Goal: Task Accomplishment & Management: Use online tool/utility

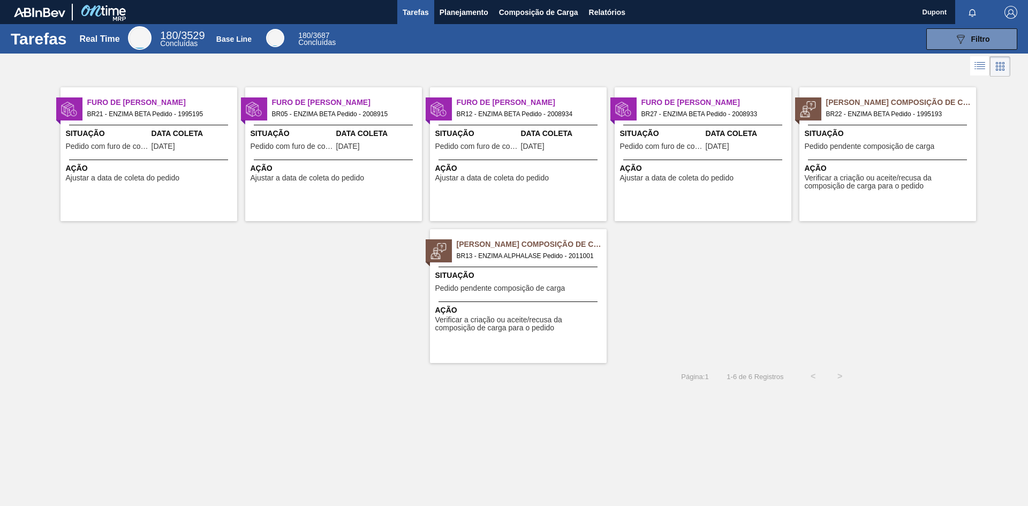
click at [524, 304] on div "Ação Verificar a criação ou aceite/recusa da composição de carga para o pedido" at bounding box center [518, 316] width 177 height 31
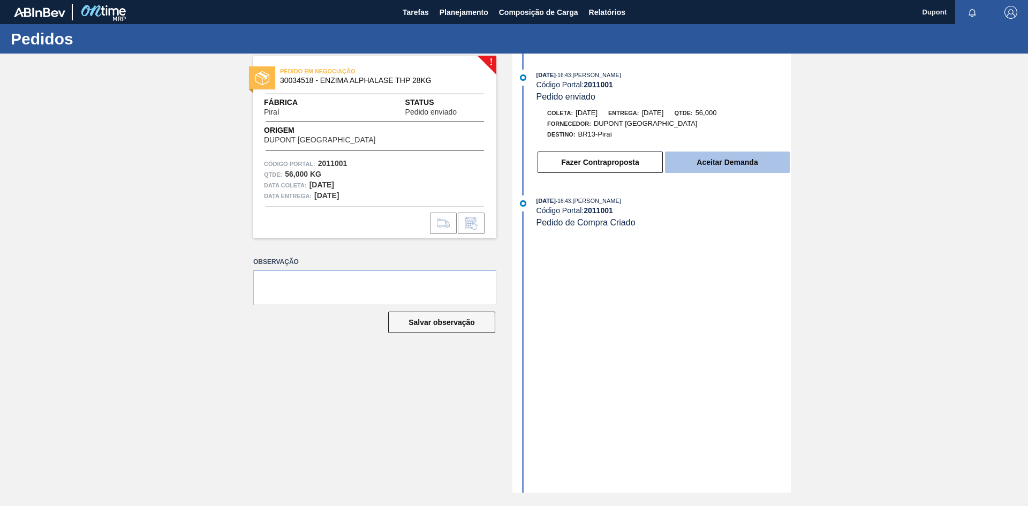
click at [714, 154] on button "Aceitar Demanda" at bounding box center [727, 161] width 125 height 21
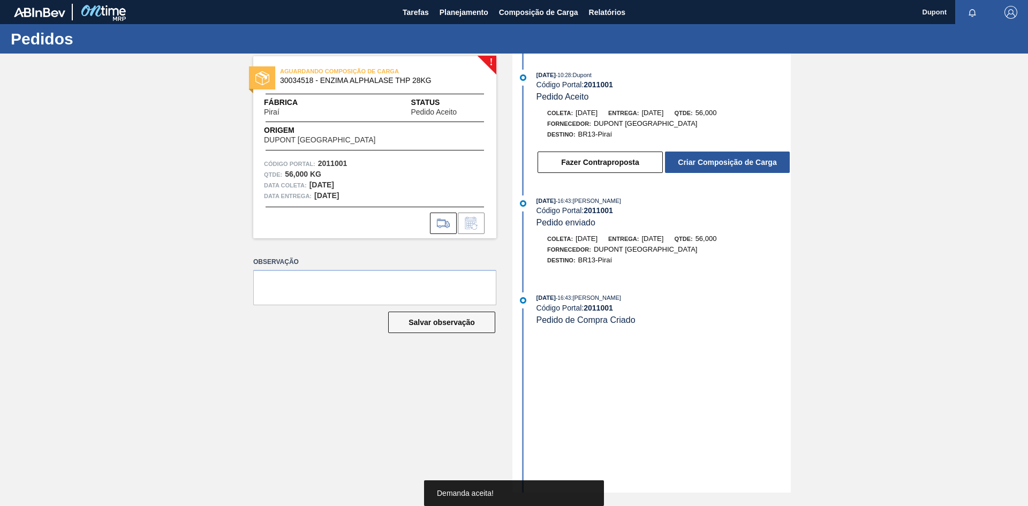
click at [714, 154] on button "Criar Composição de Carga" at bounding box center [727, 161] width 125 height 21
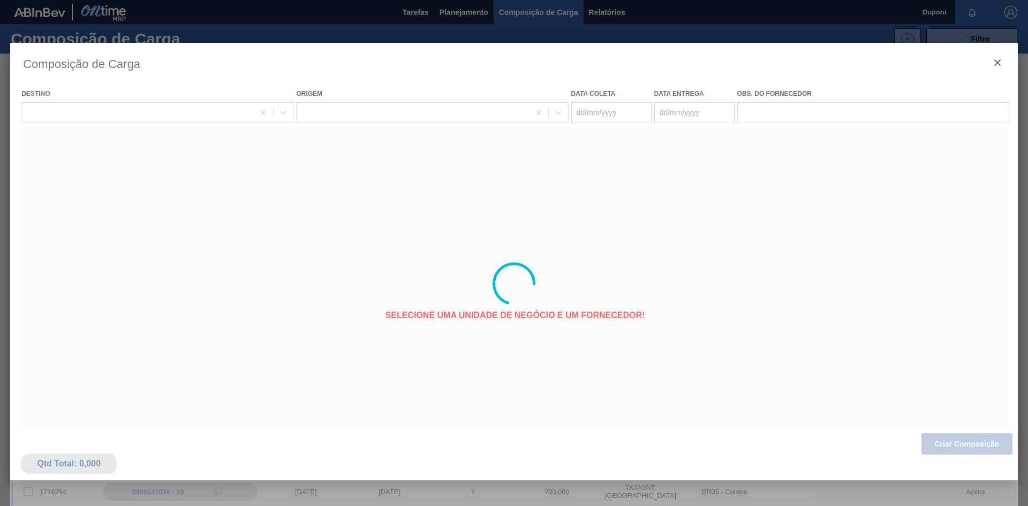
type coleta "[DATE]"
type entrega "[DATE]"
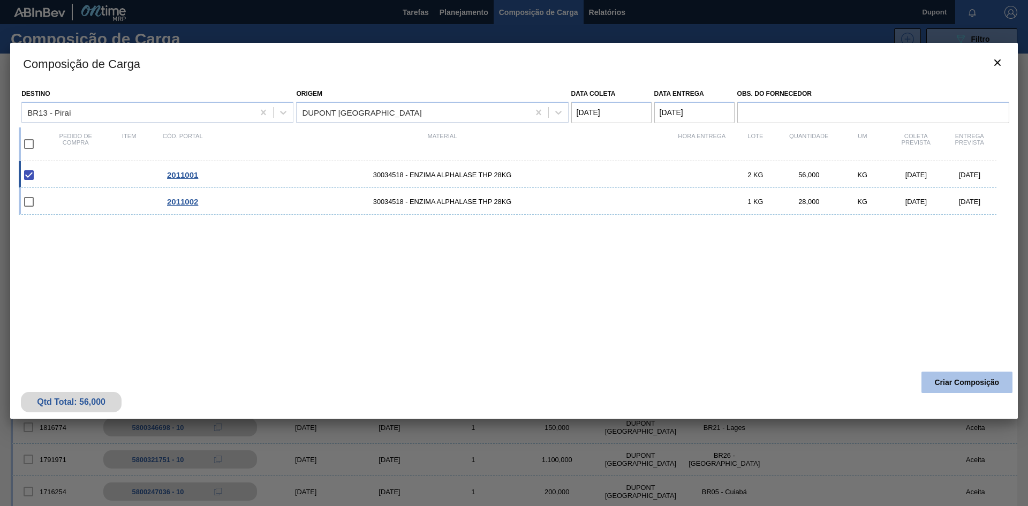
click at [959, 380] on button "Criar Composição" at bounding box center [966, 382] width 91 height 21
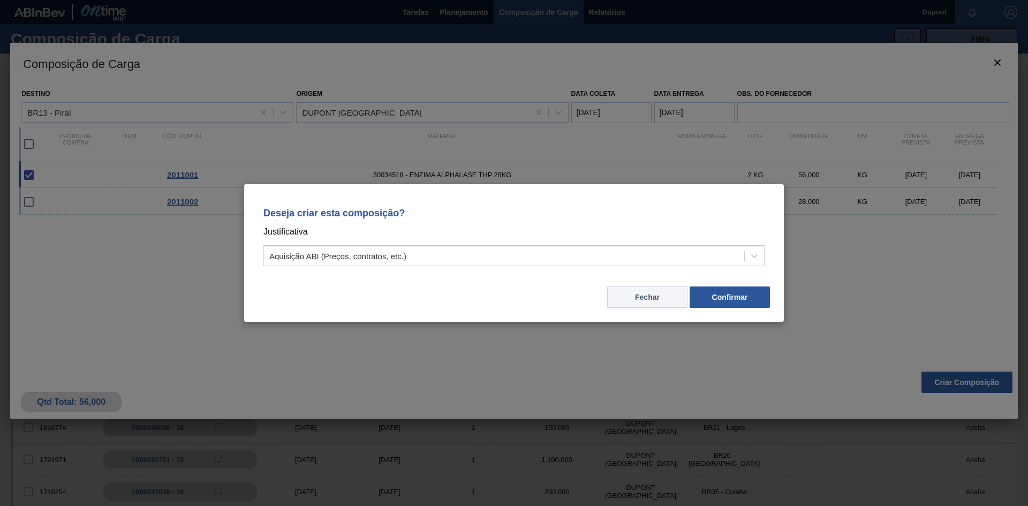
click at [657, 299] on button "Fechar" at bounding box center [647, 296] width 80 height 21
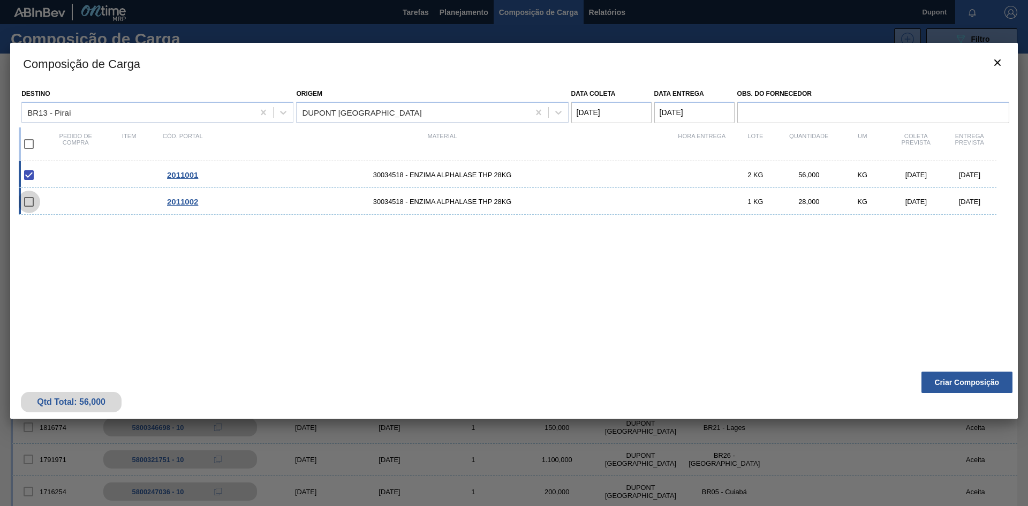
click at [30, 203] on input "checkbox" at bounding box center [29, 202] width 22 height 22
checkbox input "false"
click at [29, 146] on input "checkbox" at bounding box center [29, 144] width 22 height 22
checkbox input "true"
click at [31, 201] on input "checkbox" at bounding box center [29, 202] width 22 height 22
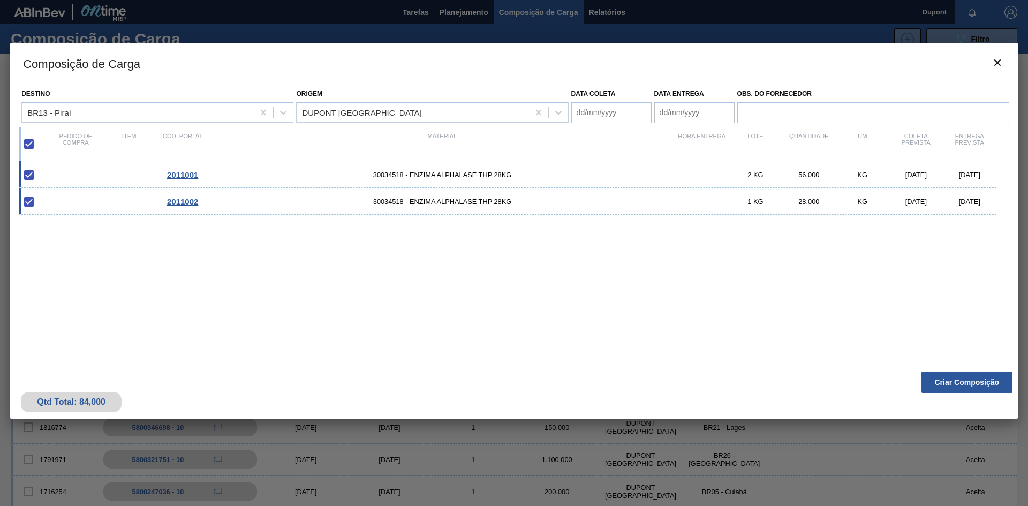
checkbox input "true"
click at [29, 143] on input "checkbox" at bounding box center [29, 144] width 22 height 22
checkbox input "false"
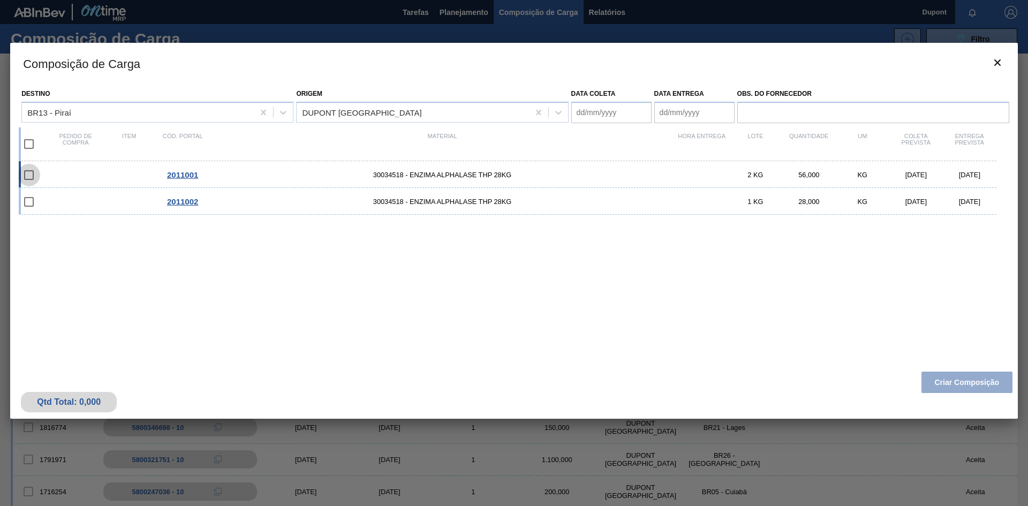
click at [29, 174] on input "checkbox" at bounding box center [29, 175] width 22 height 22
click at [31, 177] on input "checkbox" at bounding box center [29, 175] width 22 height 22
click at [29, 176] on input "checkbox" at bounding box center [29, 175] width 22 height 22
checkbox input "false"
click at [28, 142] on input "checkbox" at bounding box center [29, 144] width 22 height 22
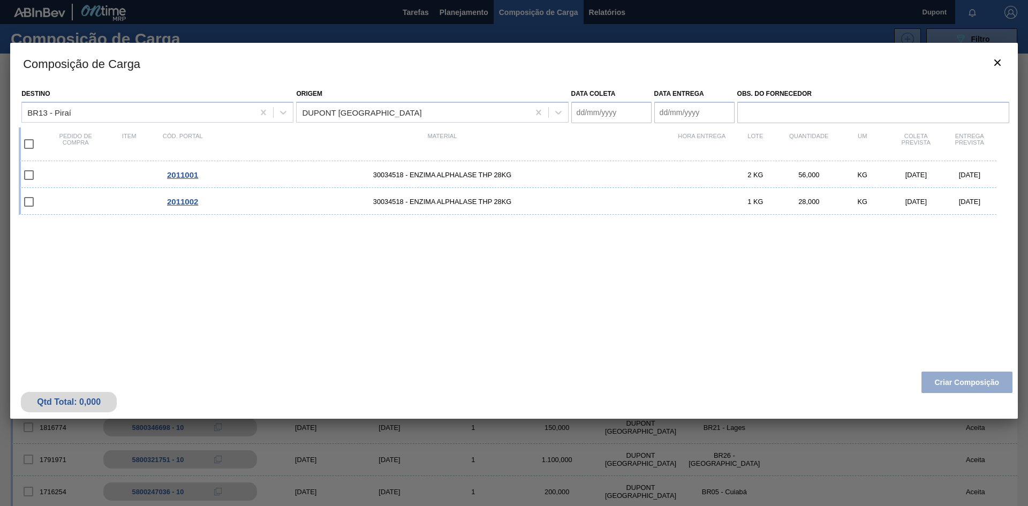
checkbox input "true"
click at [31, 200] on input "checkbox" at bounding box center [29, 202] width 22 height 22
click at [29, 204] on input "checkbox" at bounding box center [29, 202] width 22 height 22
checkbox input "true"
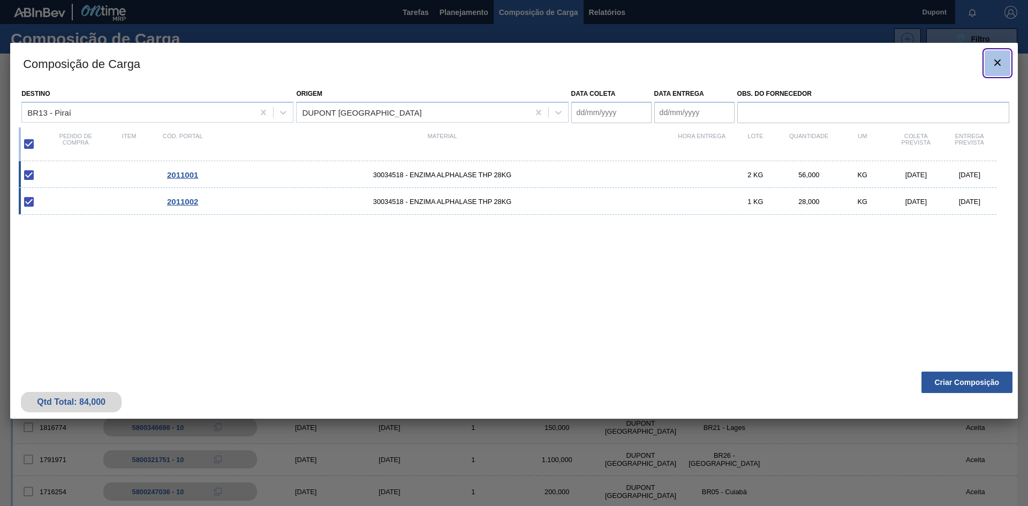
click at [995, 64] on icon "botão de ícone" at bounding box center [997, 62] width 13 height 13
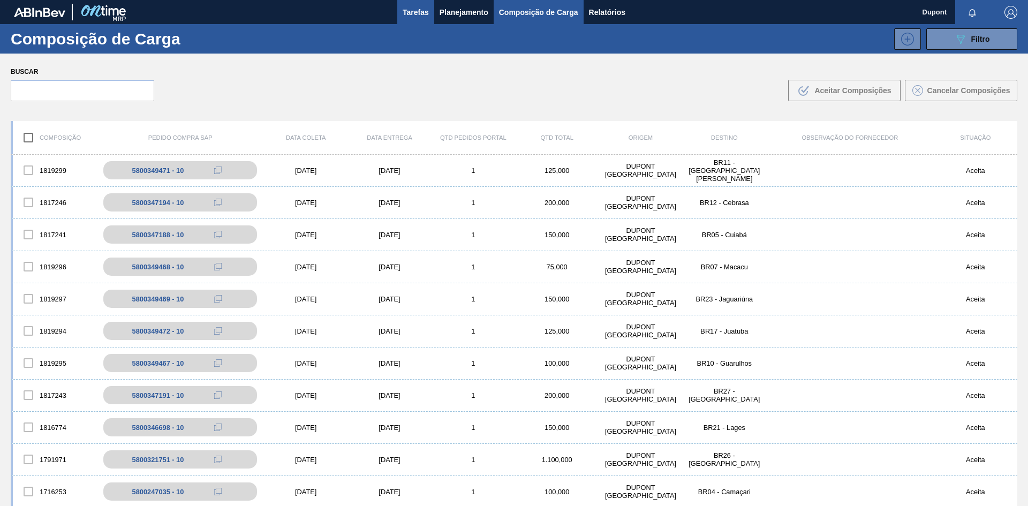
click at [414, 11] on span "Tarefas" at bounding box center [416, 12] width 26 height 13
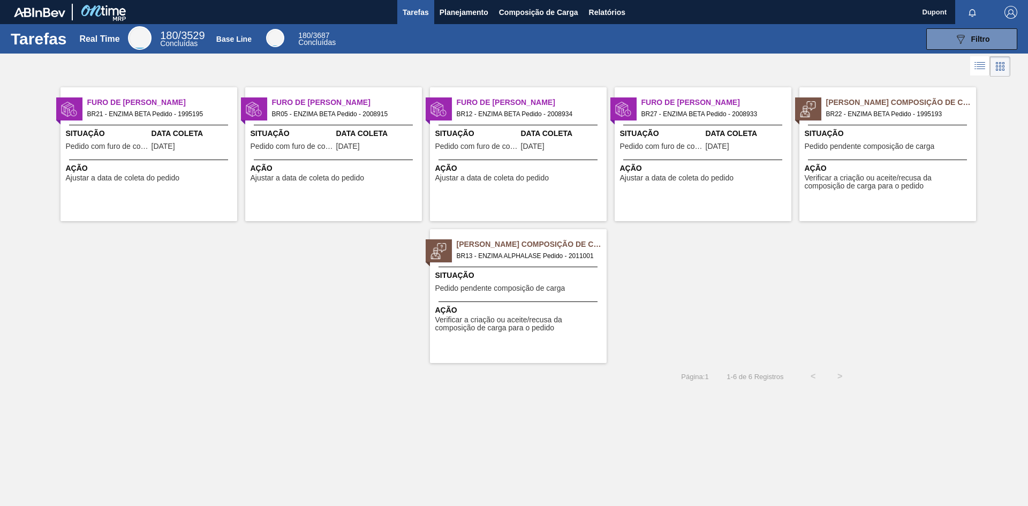
click at [501, 288] on span "Pedido pendente composição de carga" at bounding box center [500, 288] width 130 height 8
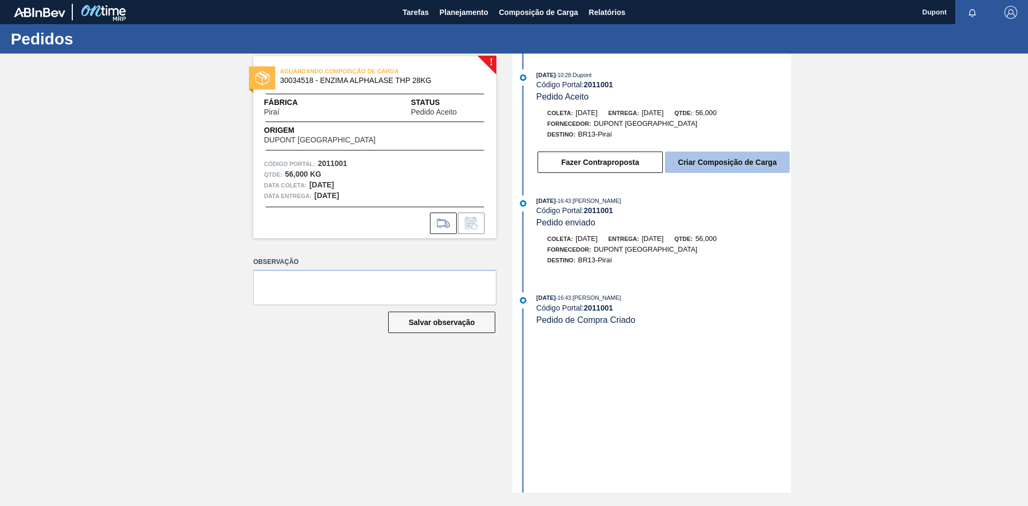
click at [738, 162] on button "Criar Composição de Carga" at bounding box center [727, 161] width 125 height 21
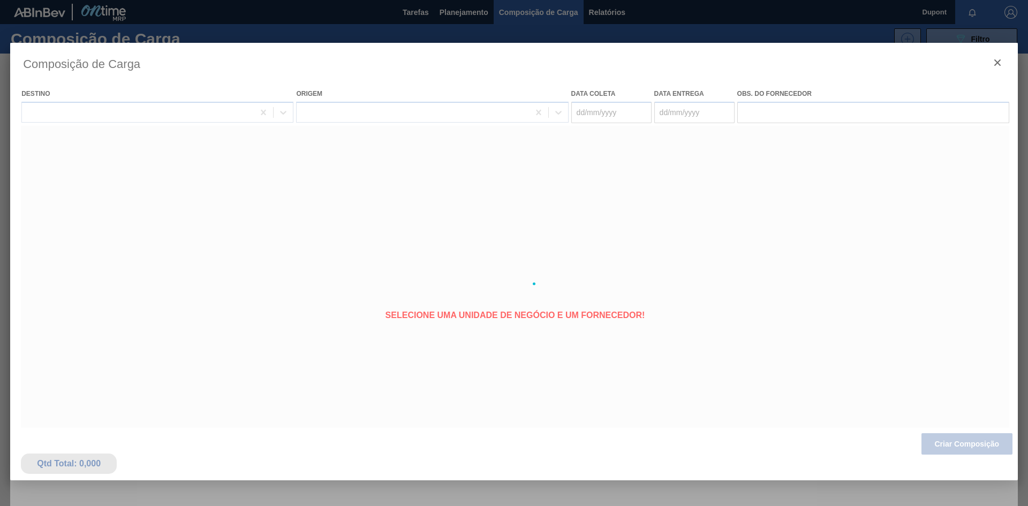
type coleta "[DATE]"
type entrega "[DATE]"
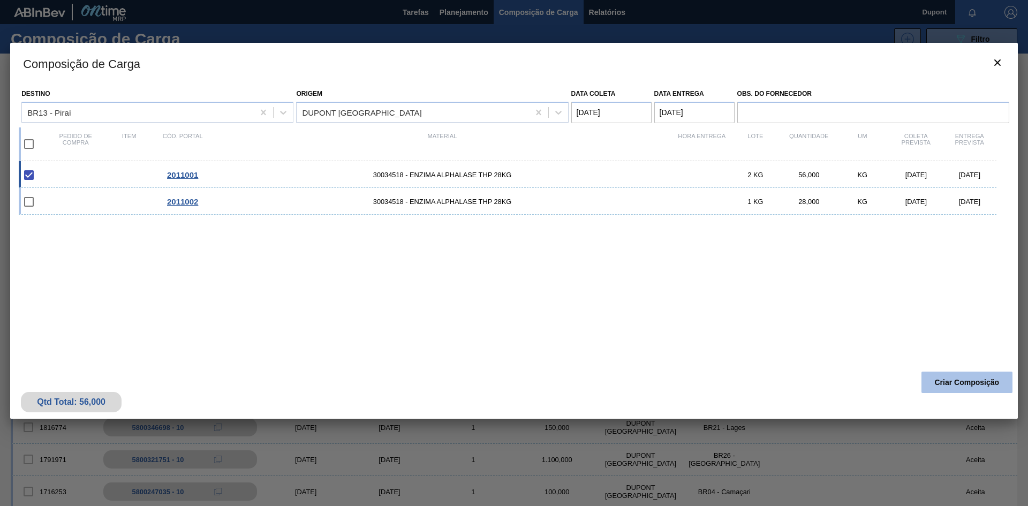
click at [965, 385] on button "Criar Composição" at bounding box center [966, 382] width 91 height 21
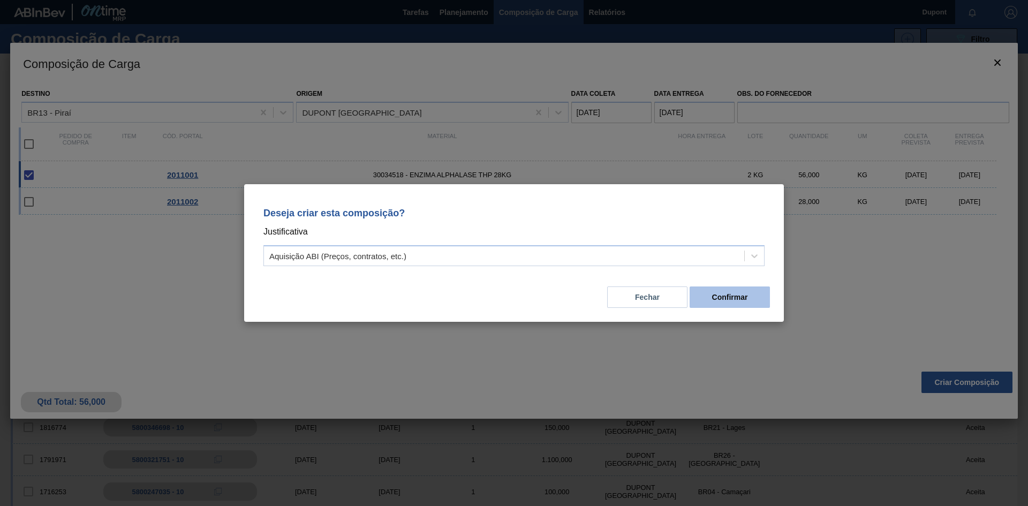
click at [744, 298] on button "Confirmar" at bounding box center [729, 296] width 80 height 21
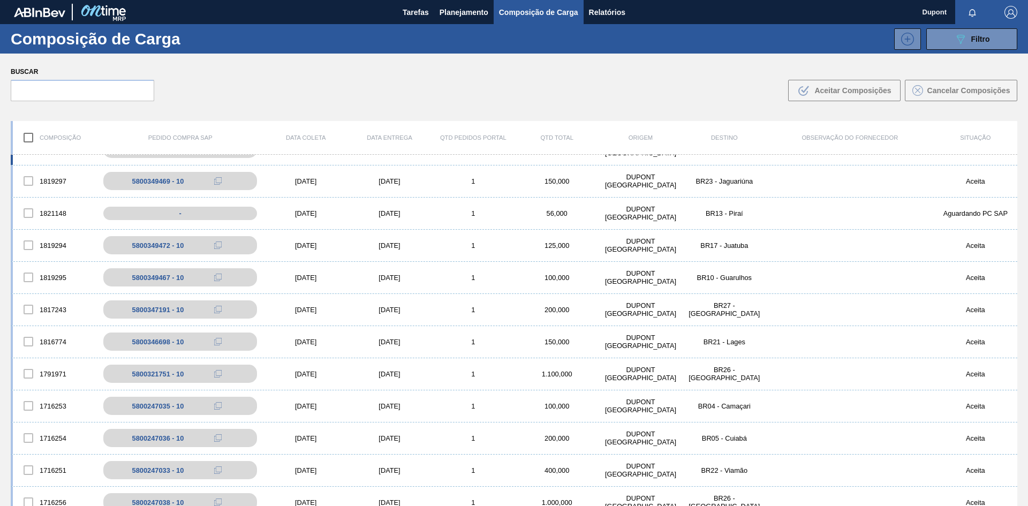
scroll to position [54, 0]
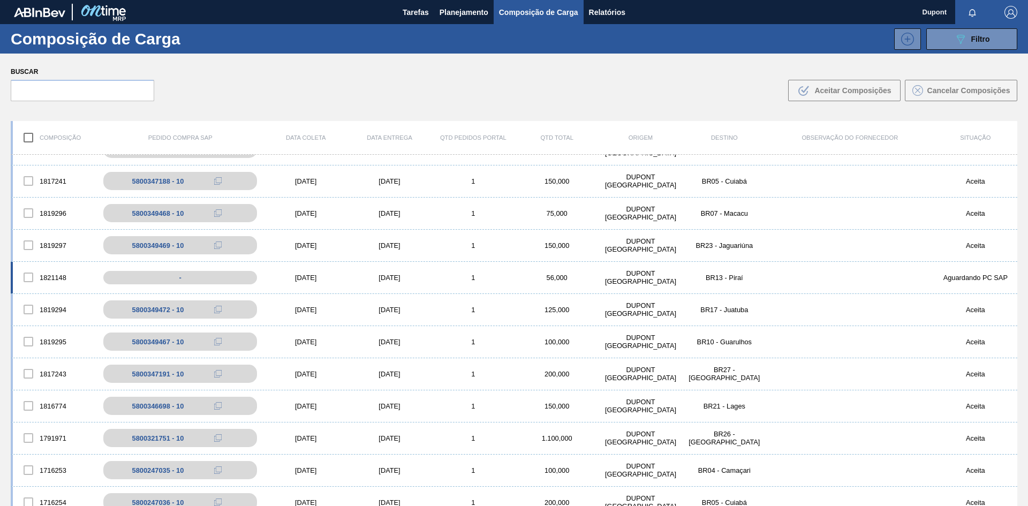
click at [316, 281] on div "[DATE]" at bounding box center [306, 278] width 84 height 8
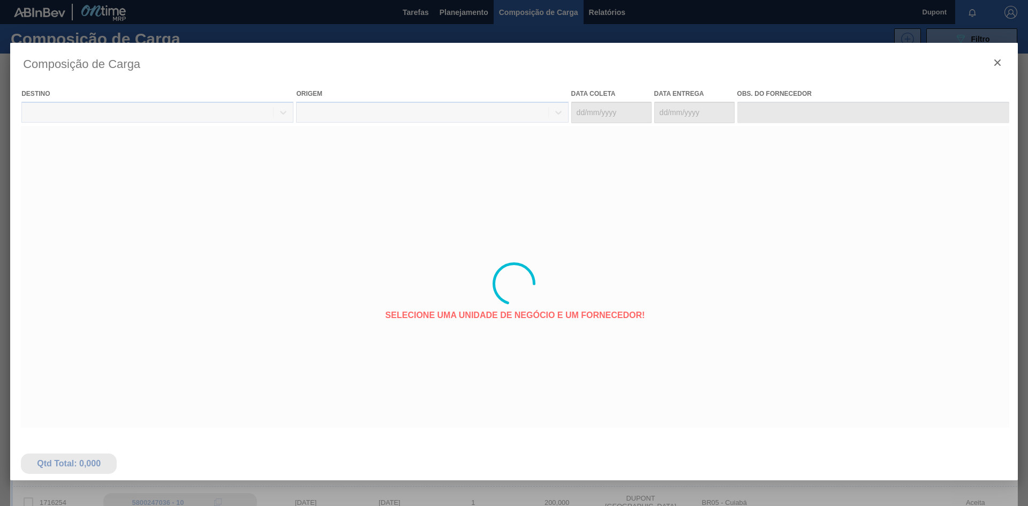
type coleta "[DATE]"
type entrega "[DATE]"
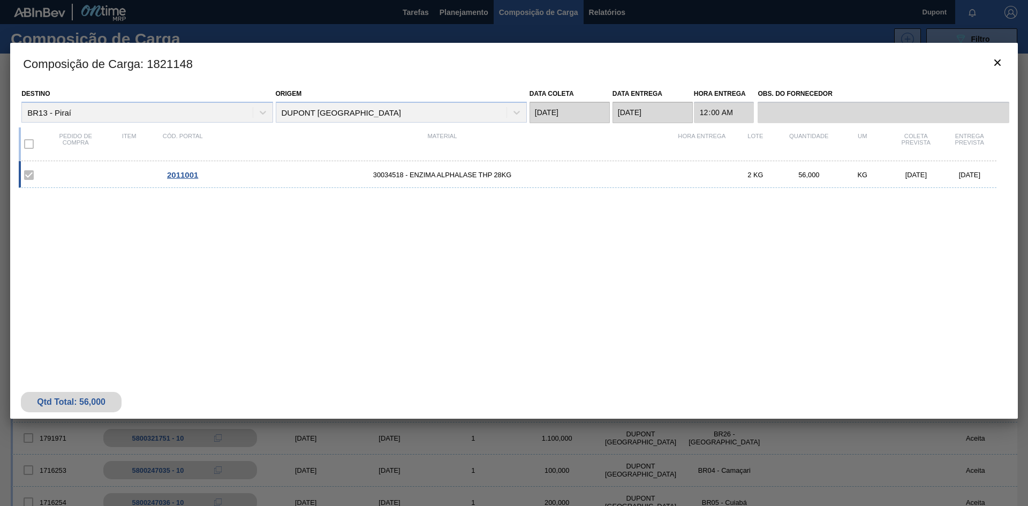
click at [184, 175] on span "2011001" at bounding box center [182, 174] width 31 height 9
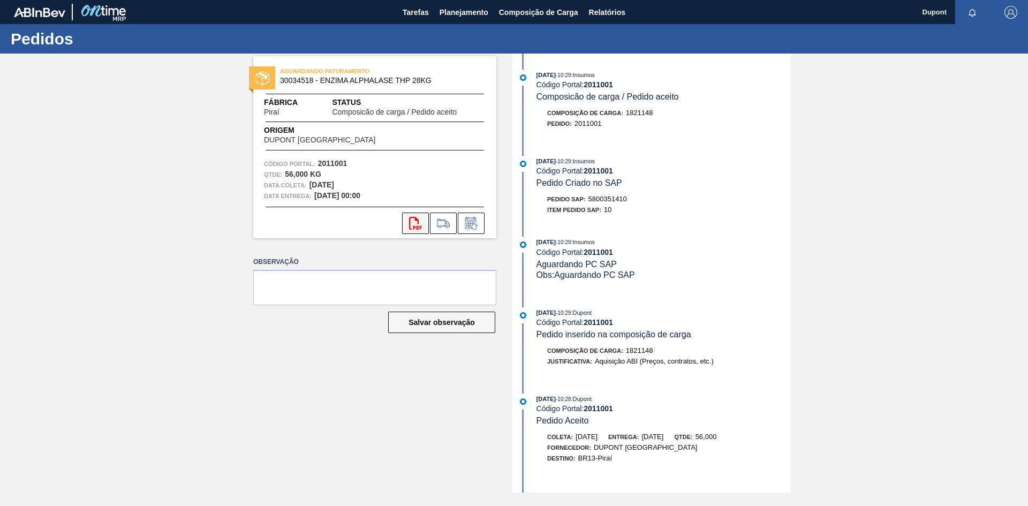
click at [411, 226] on icon "svg{fill:#ff0000}" at bounding box center [415, 223] width 13 height 13
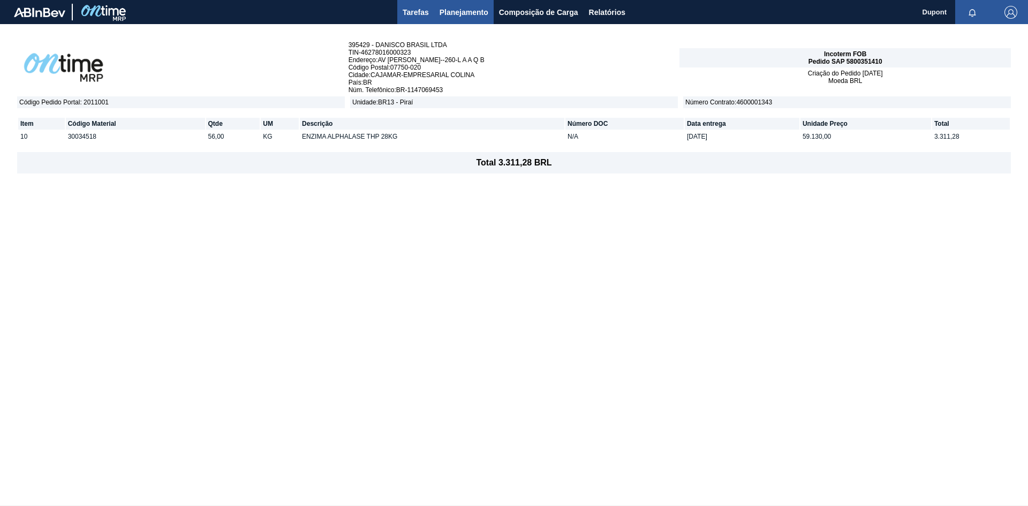
click at [407, 7] on span "Tarefas" at bounding box center [416, 12] width 26 height 13
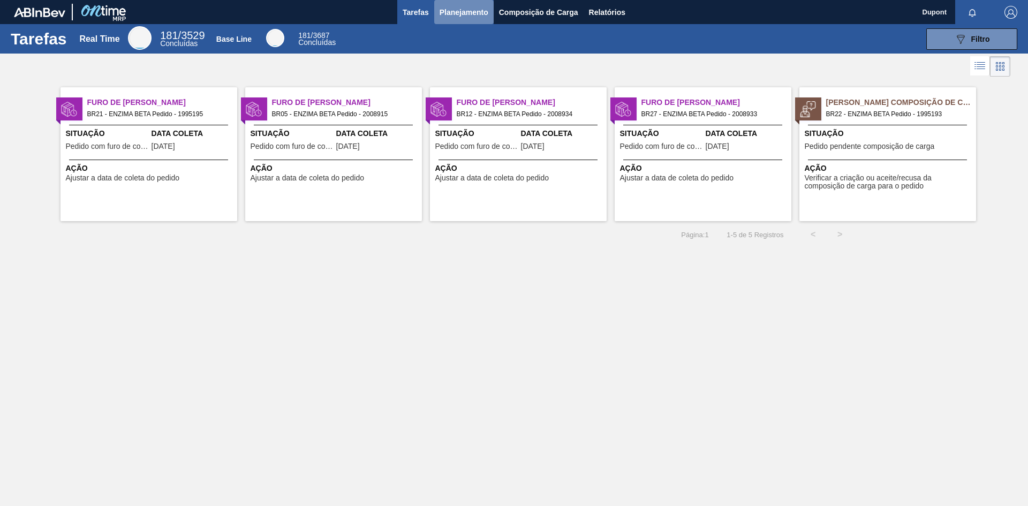
click at [462, 11] on span "Planejamento" at bounding box center [463, 12] width 49 height 13
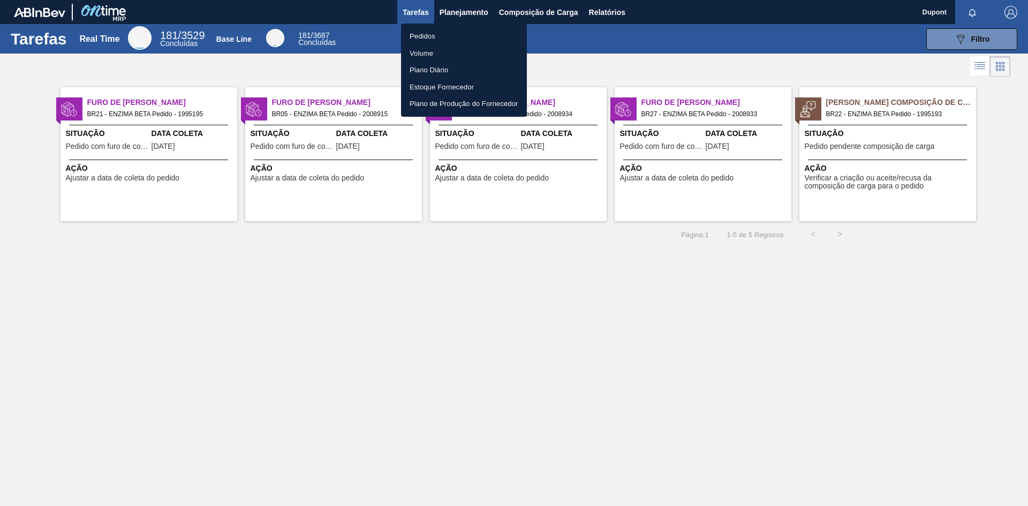
click at [426, 33] on li "Pedidos" at bounding box center [464, 36] width 126 height 17
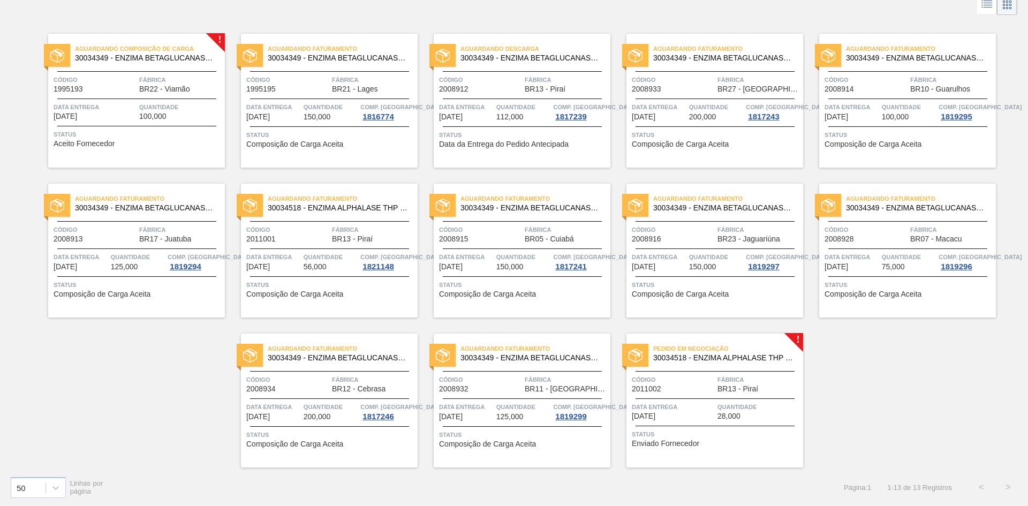
scroll to position [63, 0]
click at [756, 401] on span "Quantidade" at bounding box center [758, 405] width 83 height 11
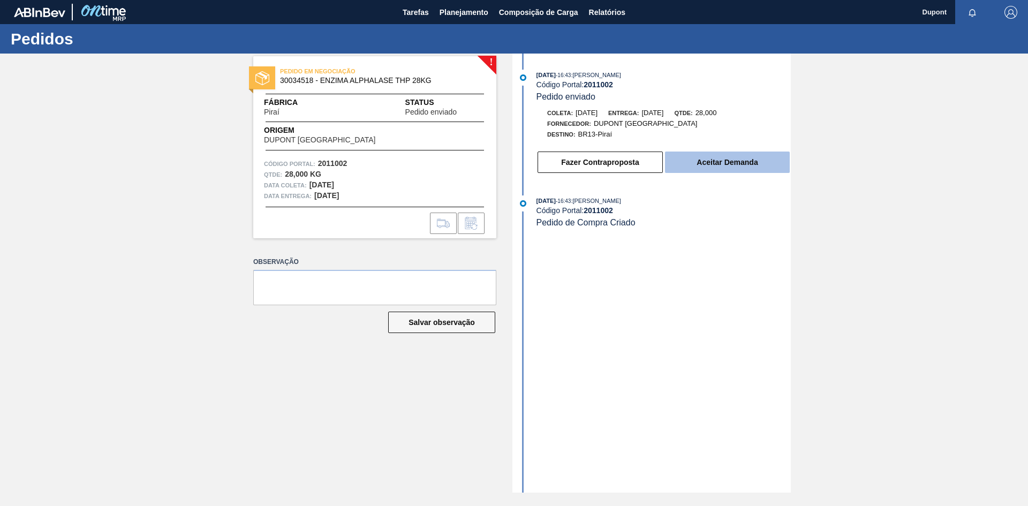
click at [709, 169] on button "Aceitar Demanda" at bounding box center [727, 161] width 125 height 21
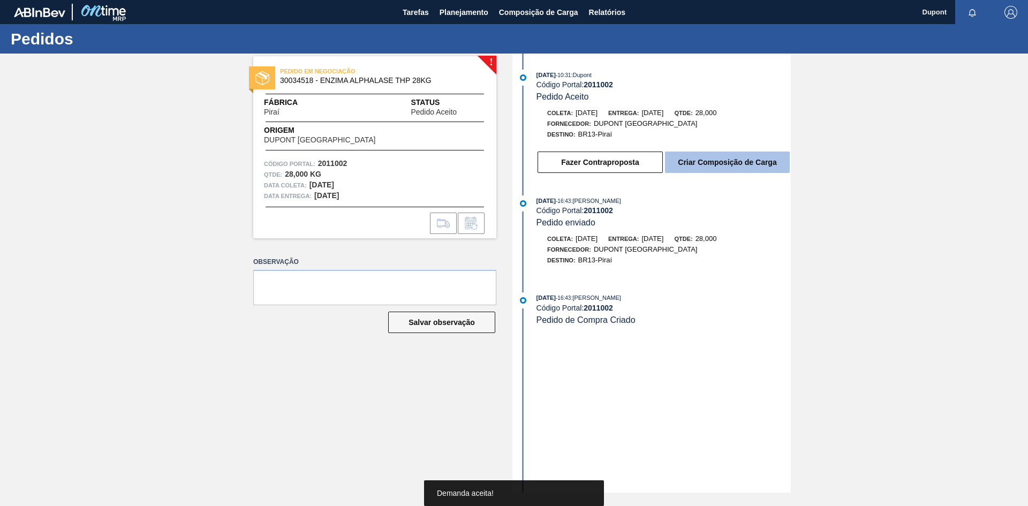
click at [711, 164] on button "Criar Composição de Carga" at bounding box center [727, 161] width 125 height 21
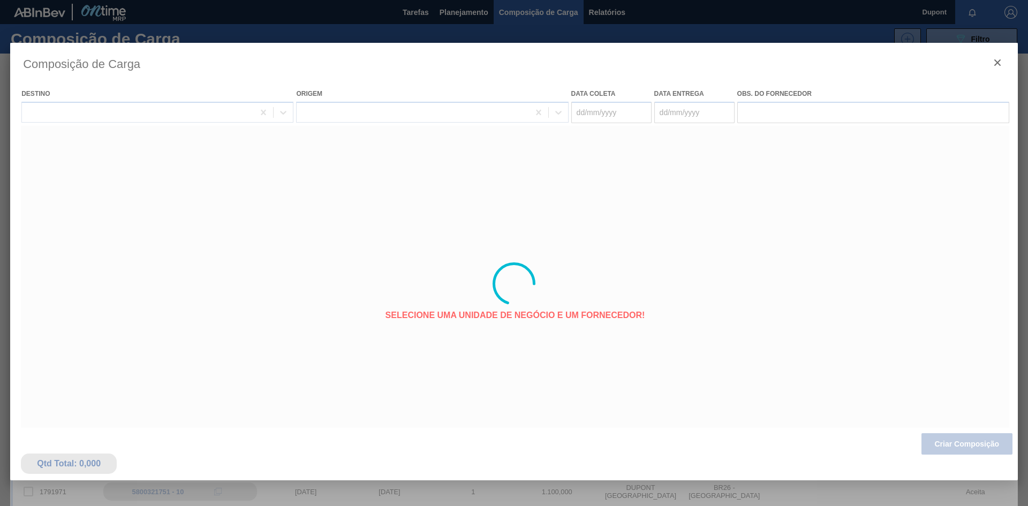
type coleta "[DATE]"
type entrega "[DATE]"
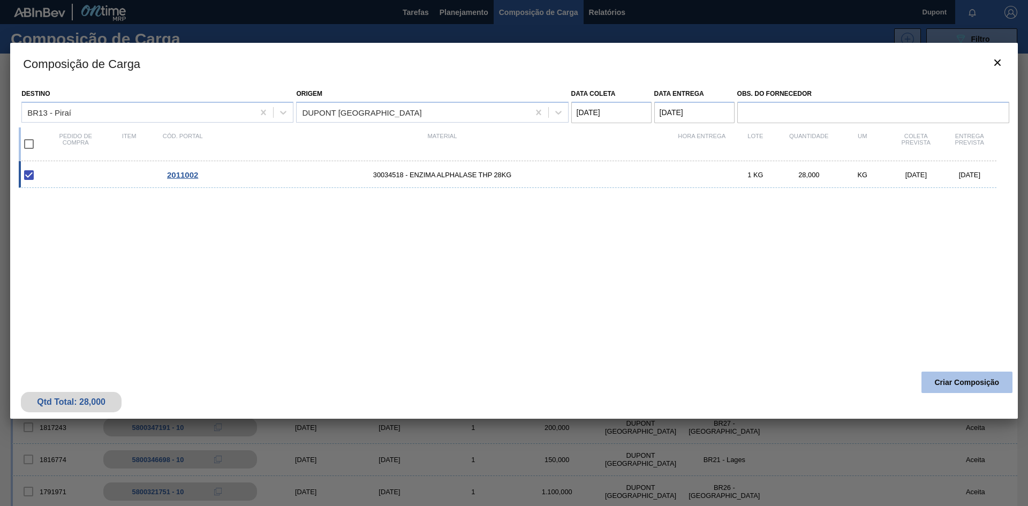
click at [953, 384] on button "Criar Composição" at bounding box center [966, 382] width 91 height 21
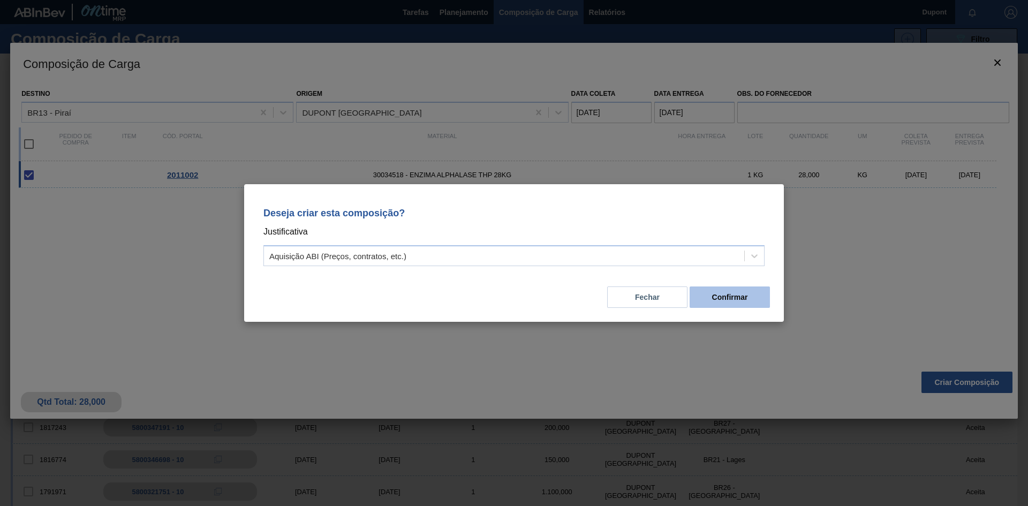
click at [749, 300] on button "Confirmar" at bounding box center [729, 296] width 80 height 21
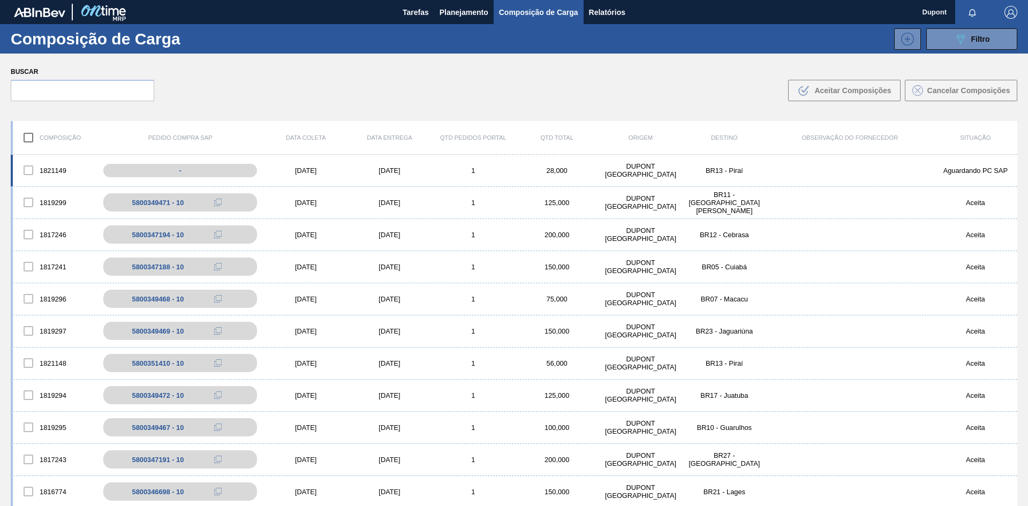
click at [300, 174] on div "[DATE]" at bounding box center [306, 170] width 84 height 8
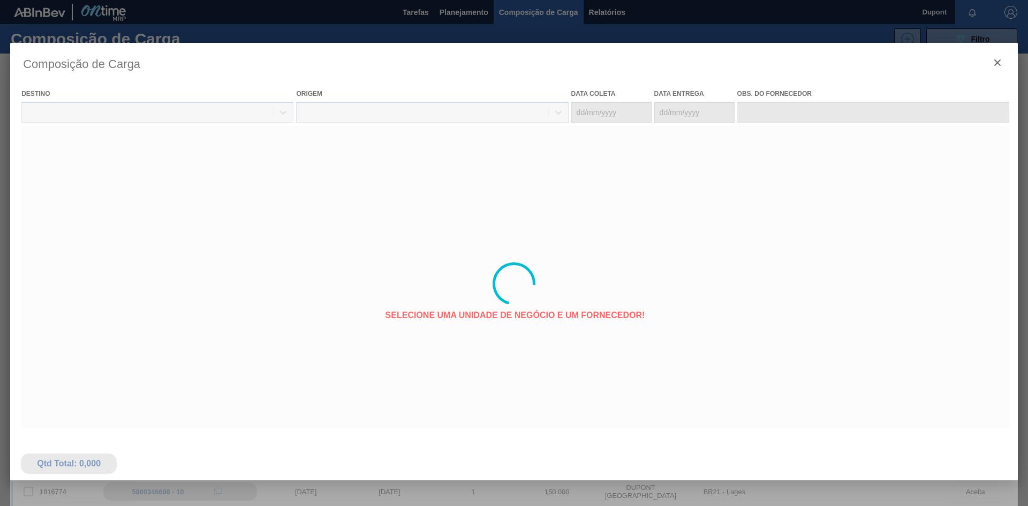
type coleta "[DATE]"
type entrega "[DATE]"
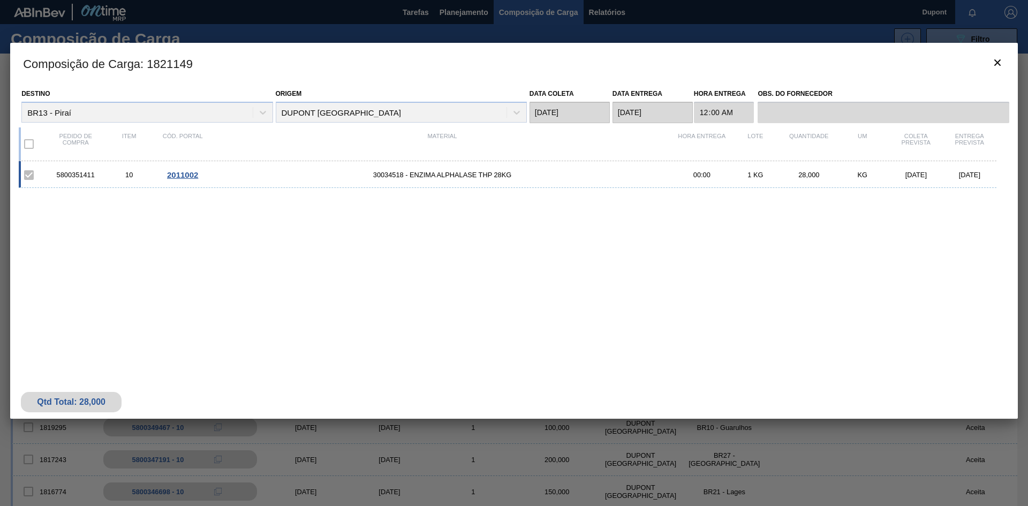
click at [190, 173] on span "2011002" at bounding box center [182, 174] width 31 height 9
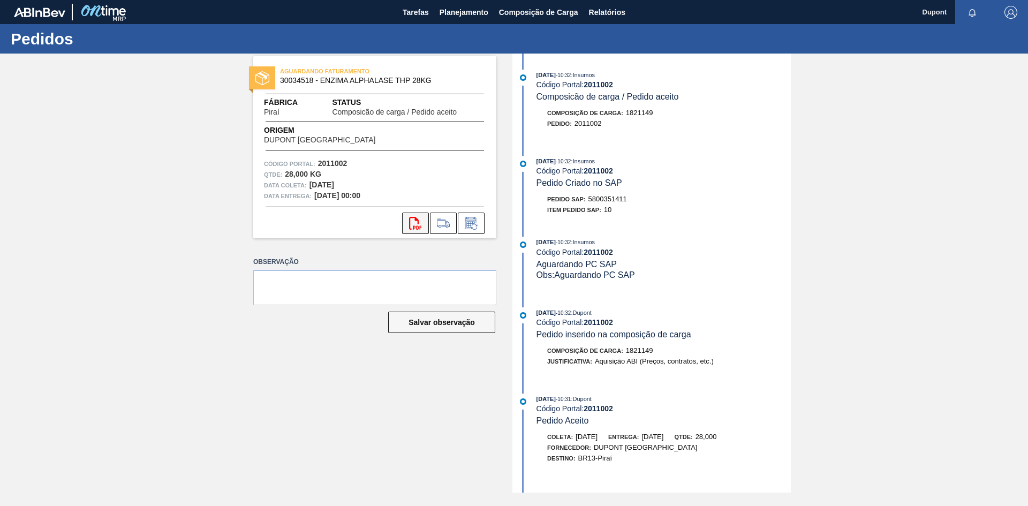
click at [421, 224] on icon "svg{fill:#ff0000}" at bounding box center [415, 223] width 13 height 13
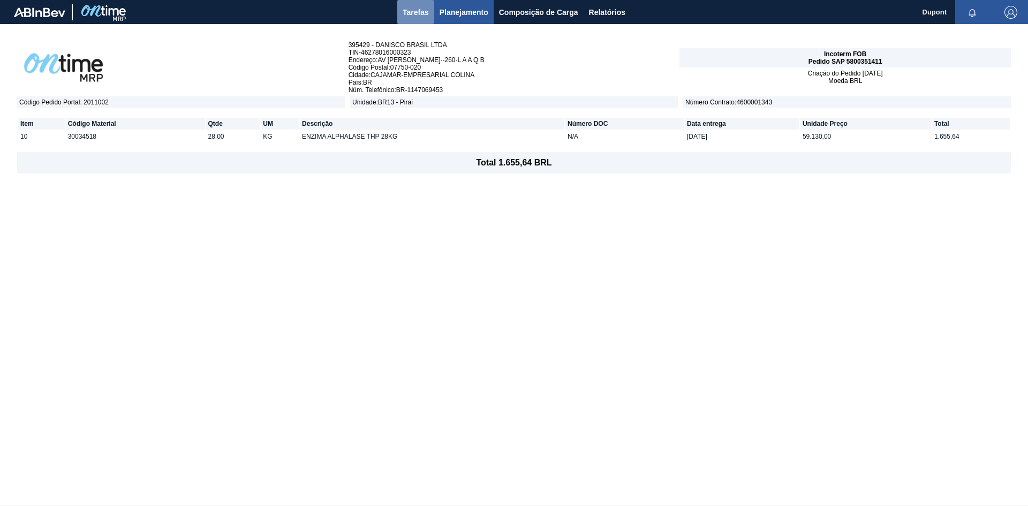
click at [421, 17] on span "Tarefas" at bounding box center [416, 12] width 26 height 13
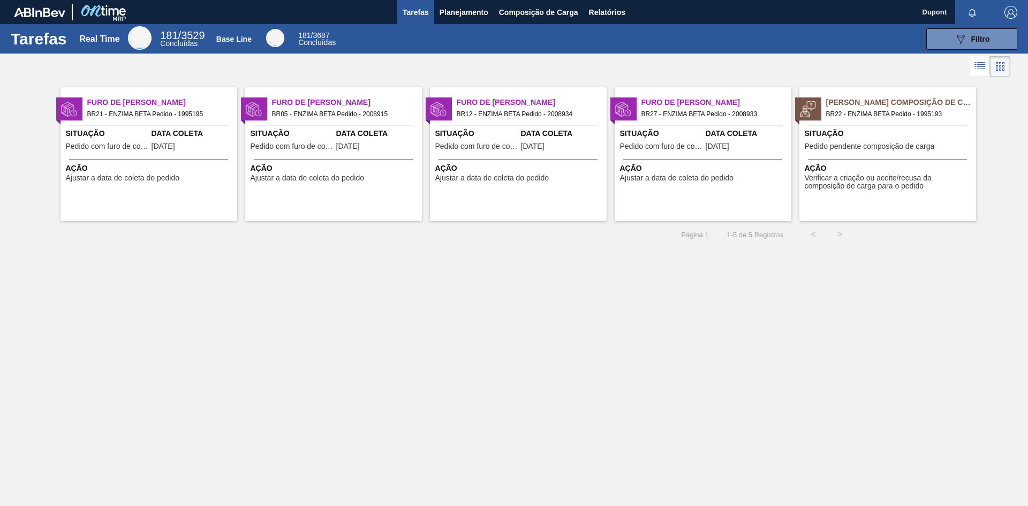
click at [855, 157] on div "Pedido Aguardando Composição de Carga BR22 - ENZIMA BETA Pedido - 1995193 Situa…" at bounding box center [887, 154] width 177 height 134
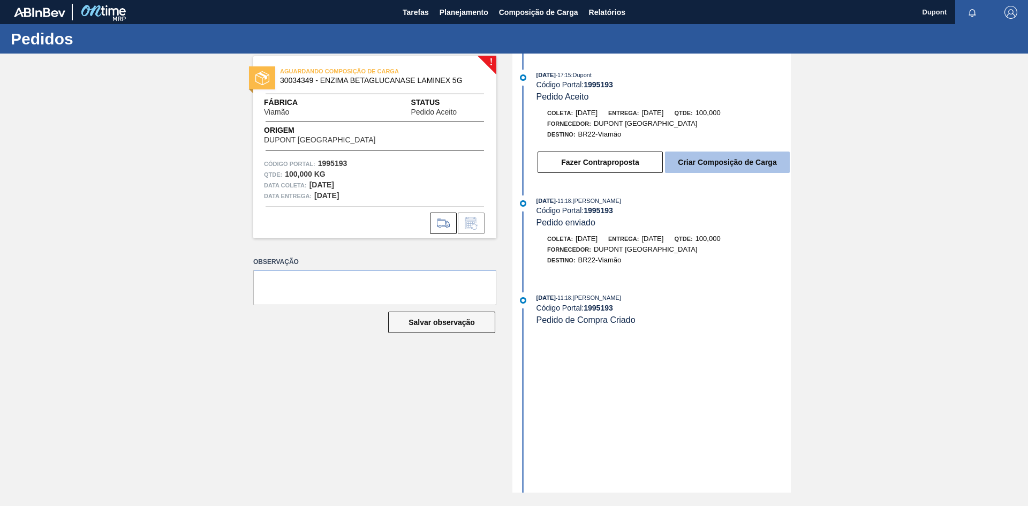
click at [747, 160] on button "Criar Composição de Carga" at bounding box center [727, 161] width 125 height 21
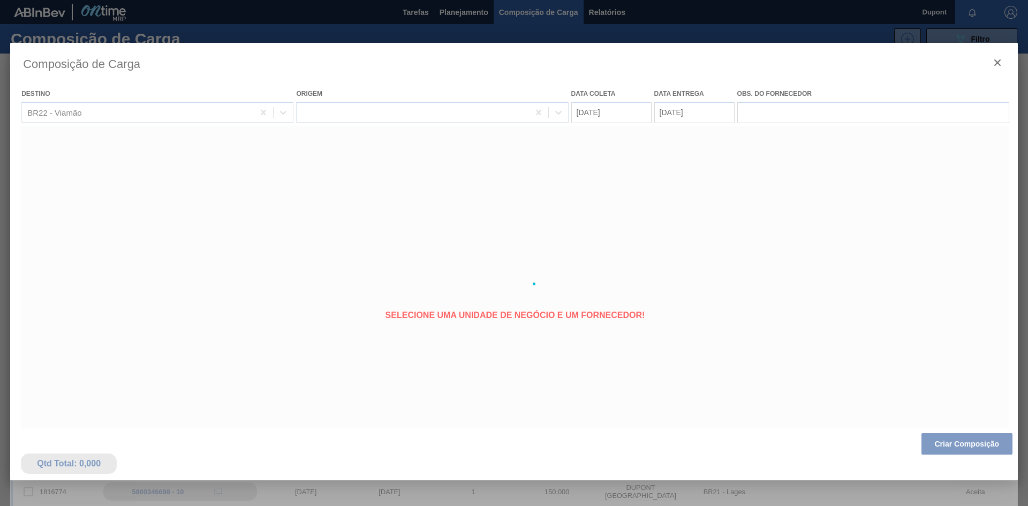
type coleta "04/08/2025"
type entrega "14/08/2025"
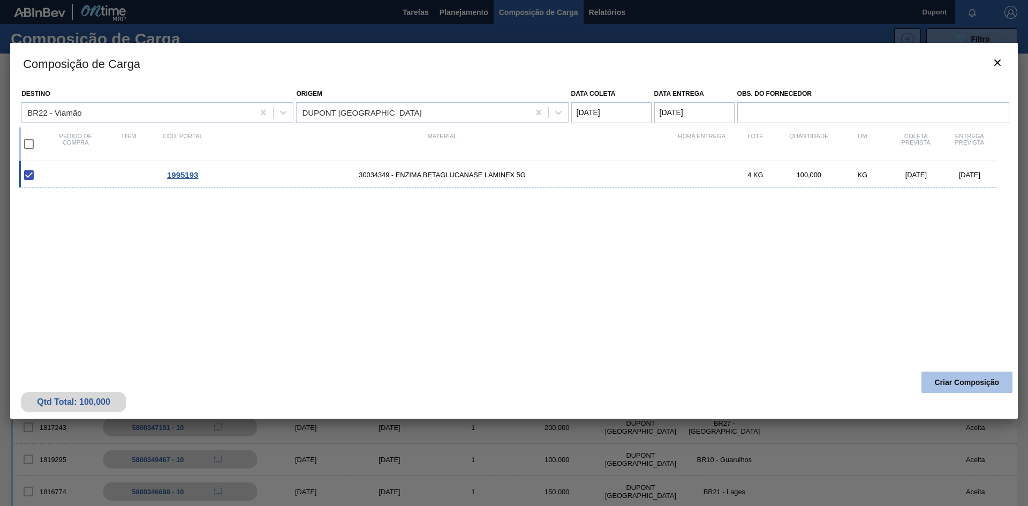
click at [958, 380] on button "Criar Composição" at bounding box center [966, 382] width 91 height 21
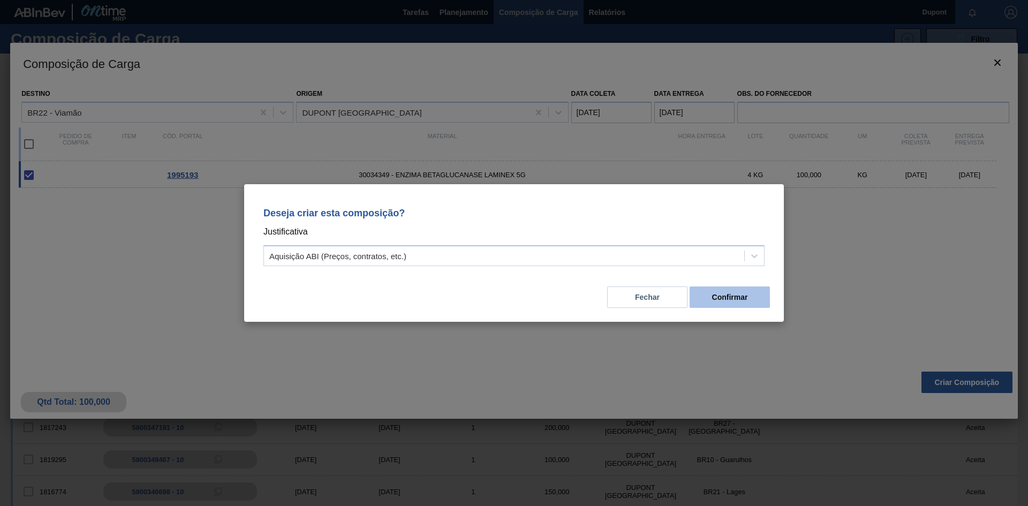
click at [747, 299] on button "Confirmar" at bounding box center [729, 296] width 80 height 21
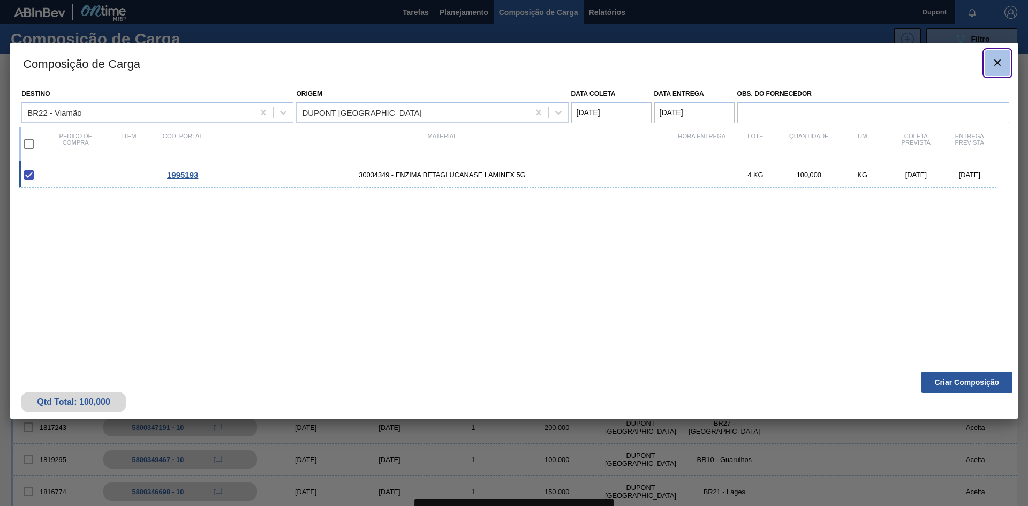
click at [995, 59] on icon "botão de ícone" at bounding box center [997, 62] width 13 height 13
